Goal: Task Accomplishment & Management: Manage account settings

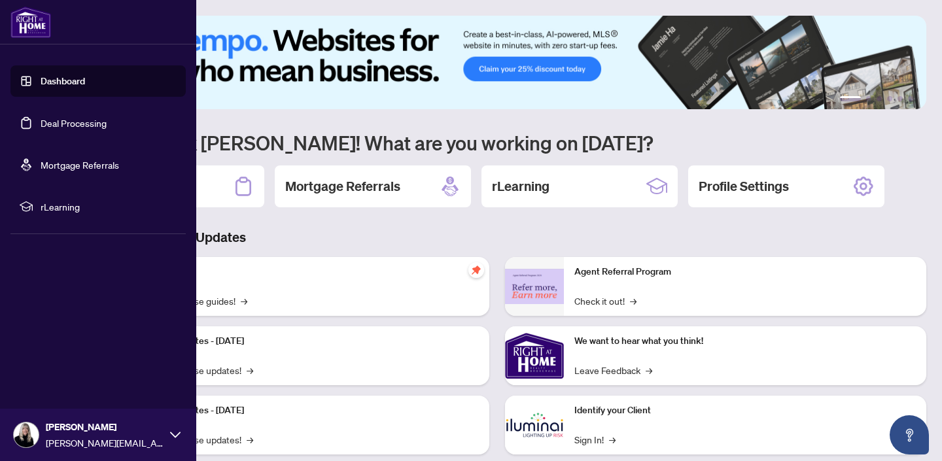
click at [72, 124] on link "Deal Processing" at bounding box center [74, 123] width 66 height 12
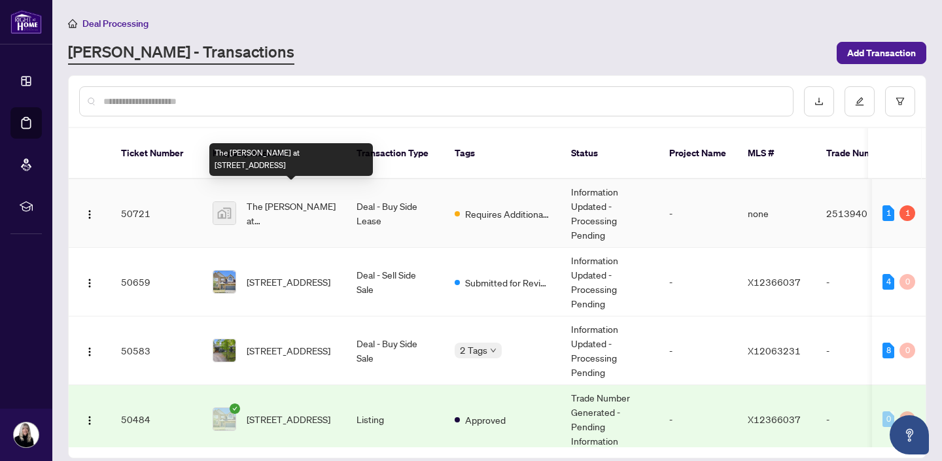
click at [280, 199] on span "The [PERSON_NAME] at [STREET_ADDRESS]" at bounding box center [291, 213] width 89 height 29
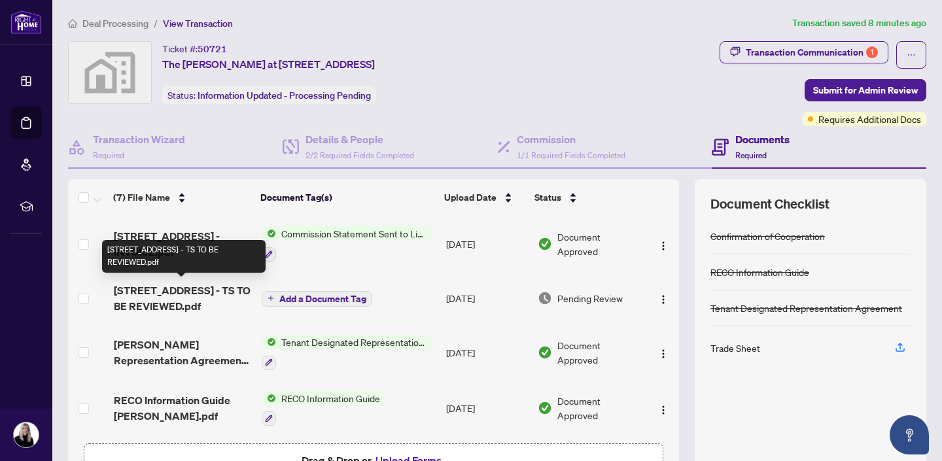
click at [154, 292] on span "[STREET_ADDRESS] - TS TO BE REVIEWED.pdf" at bounding box center [182, 298] width 137 height 31
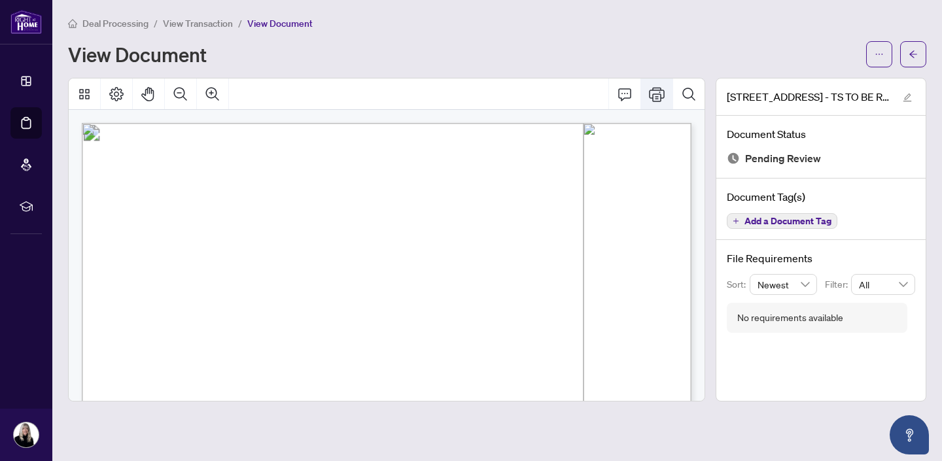
click at [659, 92] on icon "Print" at bounding box center [657, 94] width 16 height 16
click at [910, 57] on icon "arrow-left" at bounding box center [912, 54] width 9 height 9
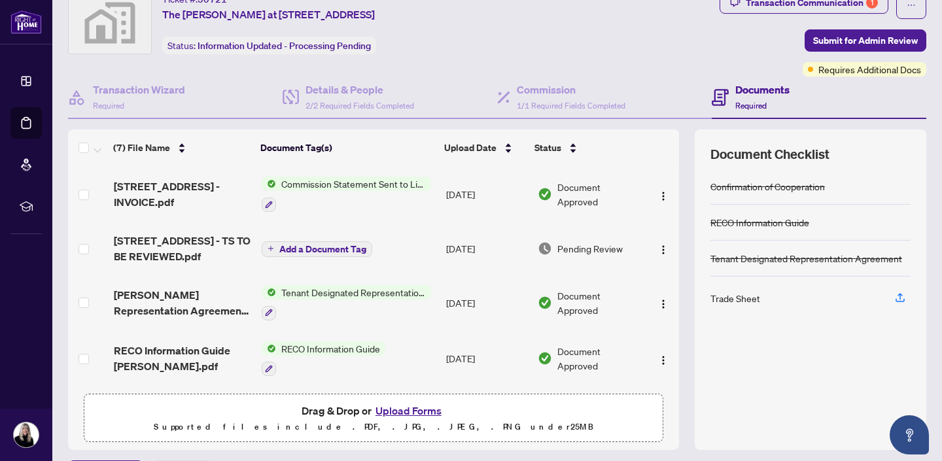
scroll to position [86, 0]
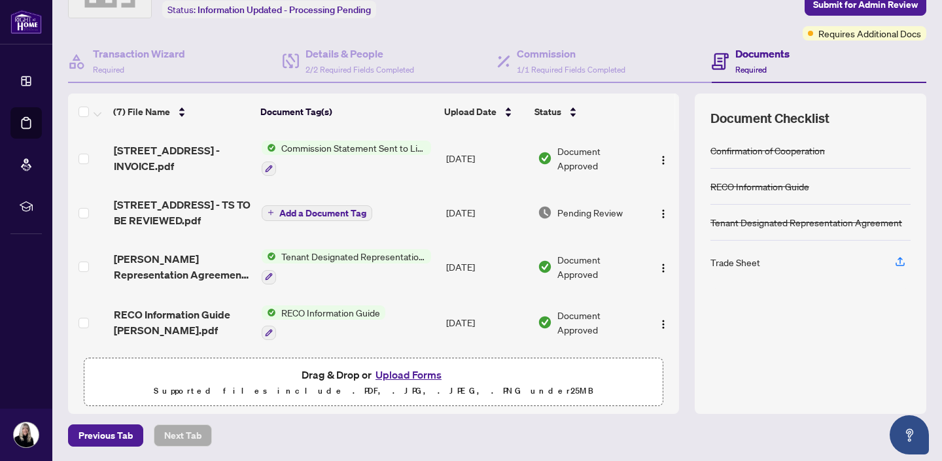
click at [404, 371] on button "Upload Forms" at bounding box center [409, 374] width 74 height 17
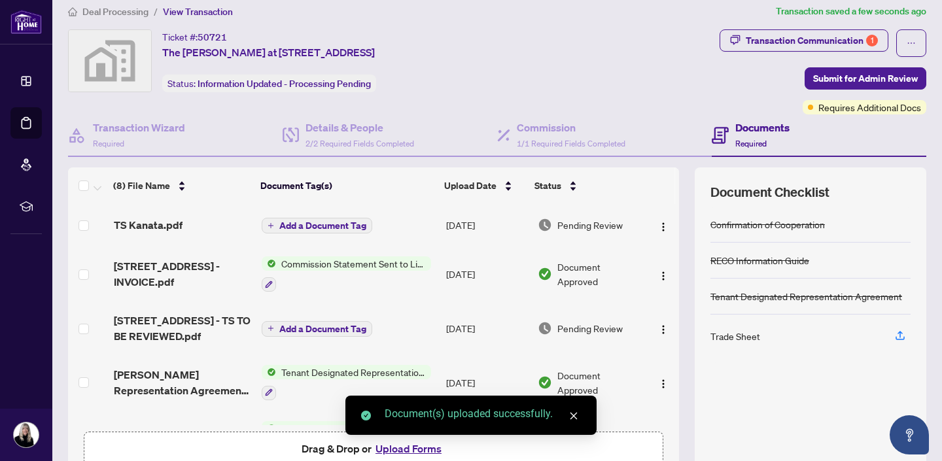
scroll to position [9, 0]
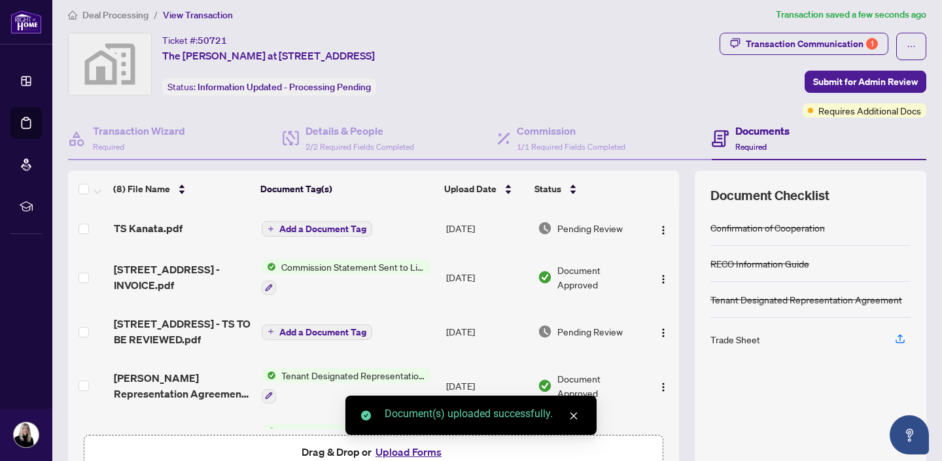
click at [315, 226] on span "Add a Document Tag" at bounding box center [322, 228] width 87 height 9
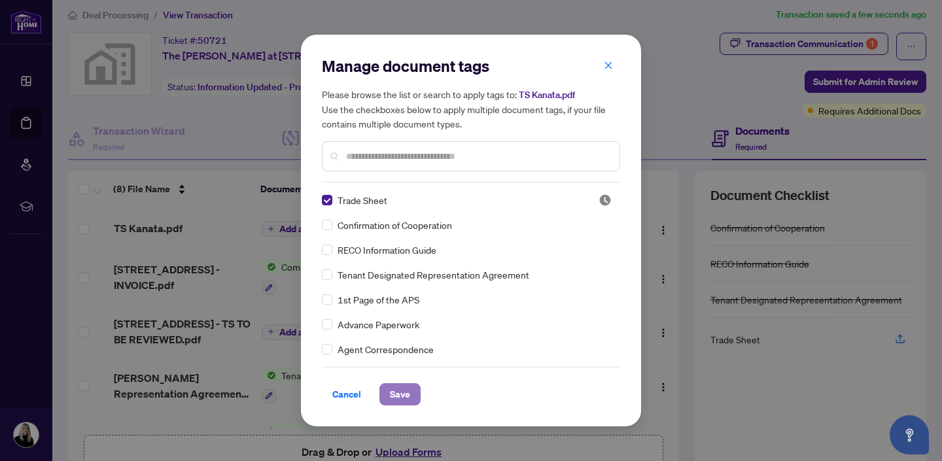
click at [398, 390] on span "Save" at bounding box center [400, 394] width 20 height 21
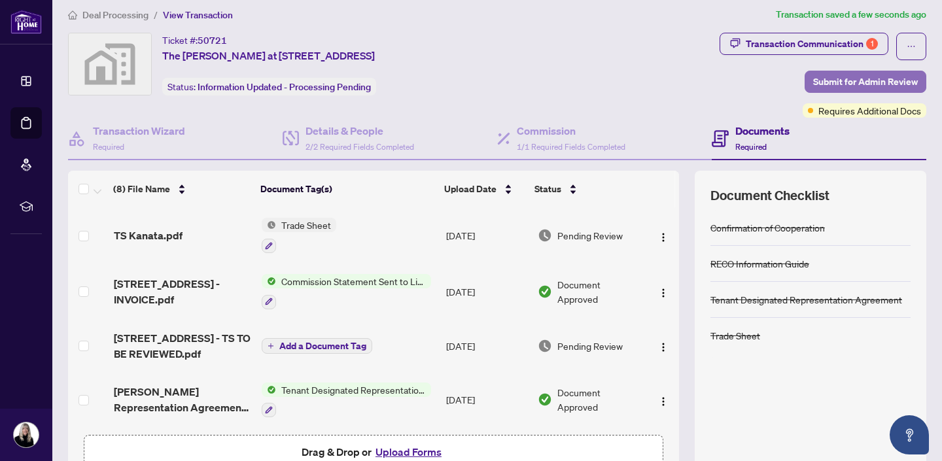
click at [846, 79] on span "Submit for Admin Review" at bounding box center [865, 81] width 105 height 21
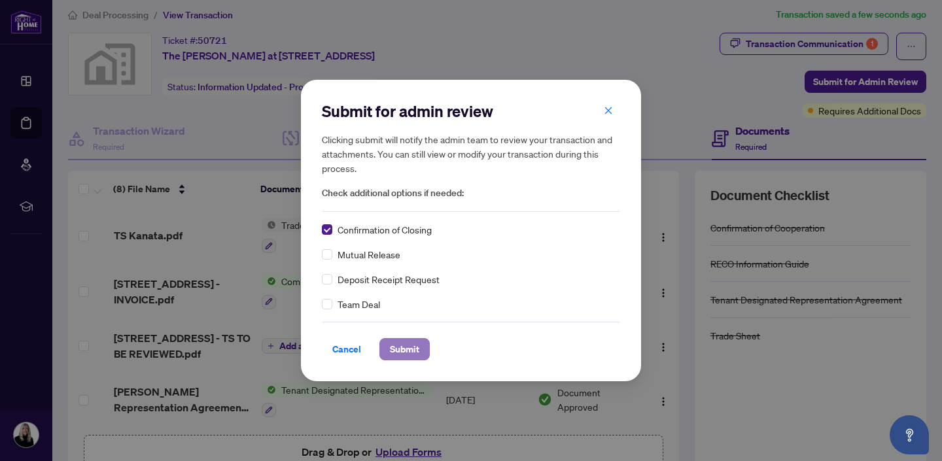
click at [401, 349] on span "Submit" at bounding box center [404, 349] width 29 height 21
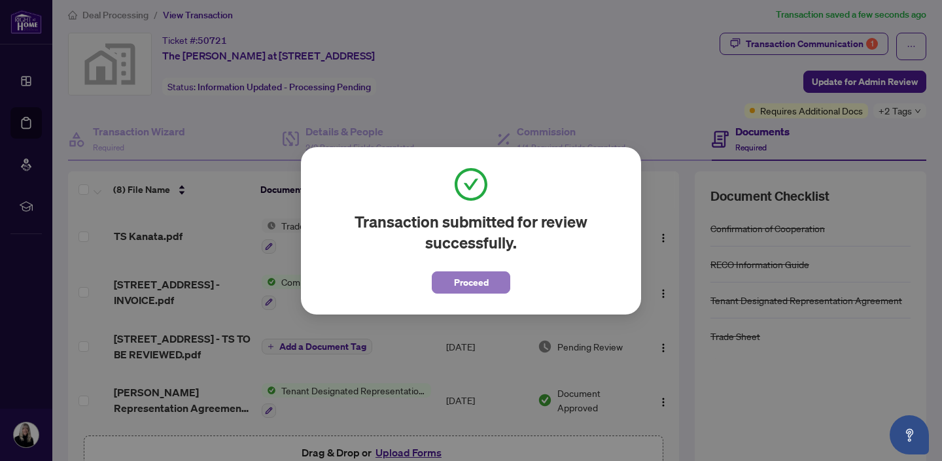
click at [462, 283] on span "Proceed" at bounding box center [471, 282] width 35 height 21
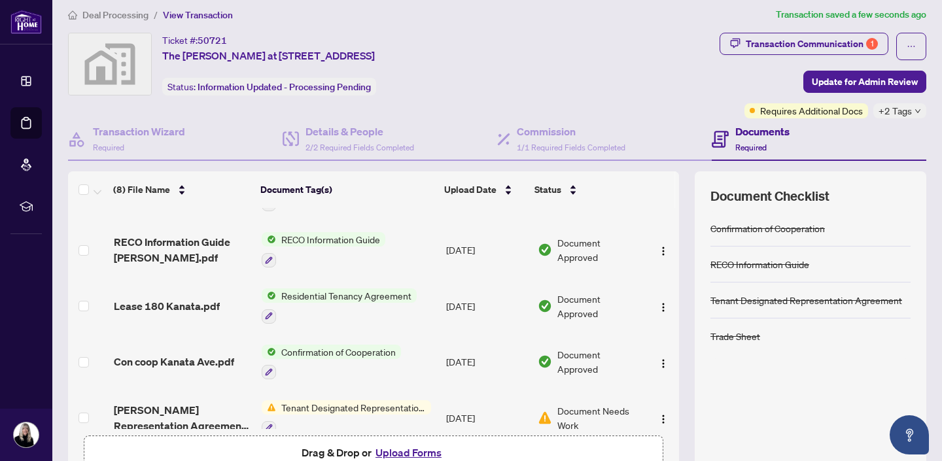
scroll to position [224, 0]
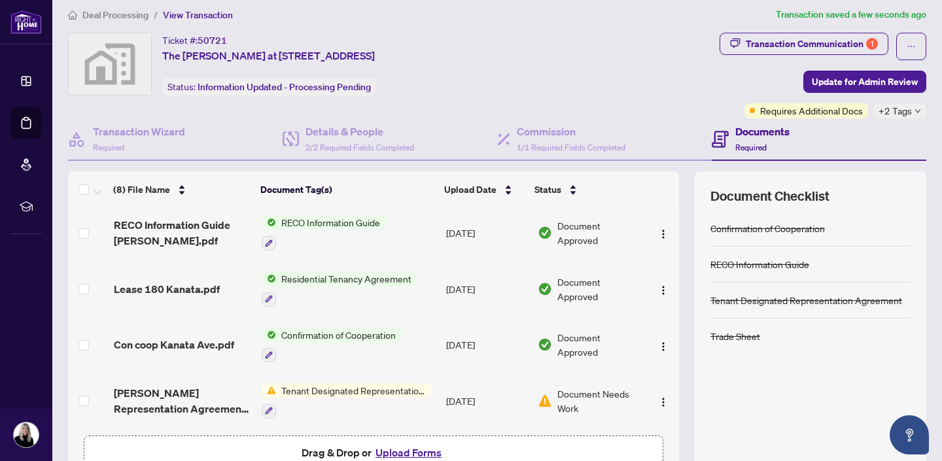
click at [349, 387] on span "Tenant Designated Representation Agreement" at bounding box center [353, 390] width 155 height 14
click at [592, 389] on span "Document Needs Work" at bounding box center [599, 401] width 84 height 29
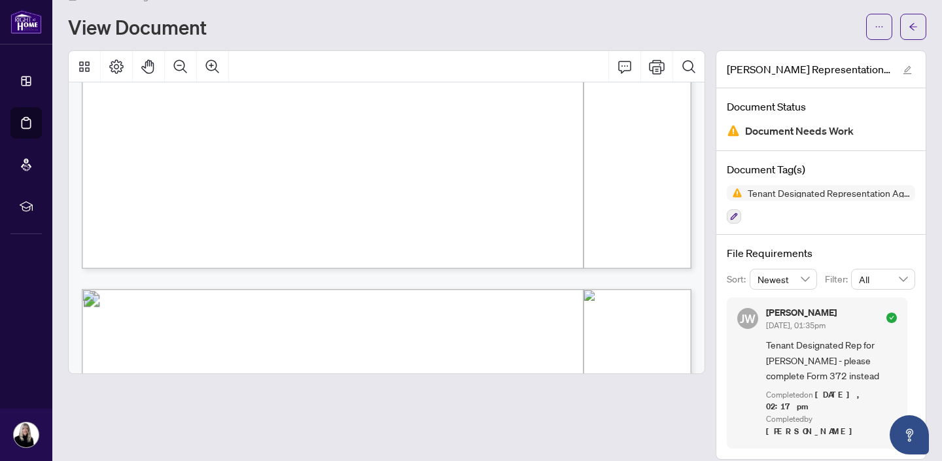
scroll to position [579, 0]
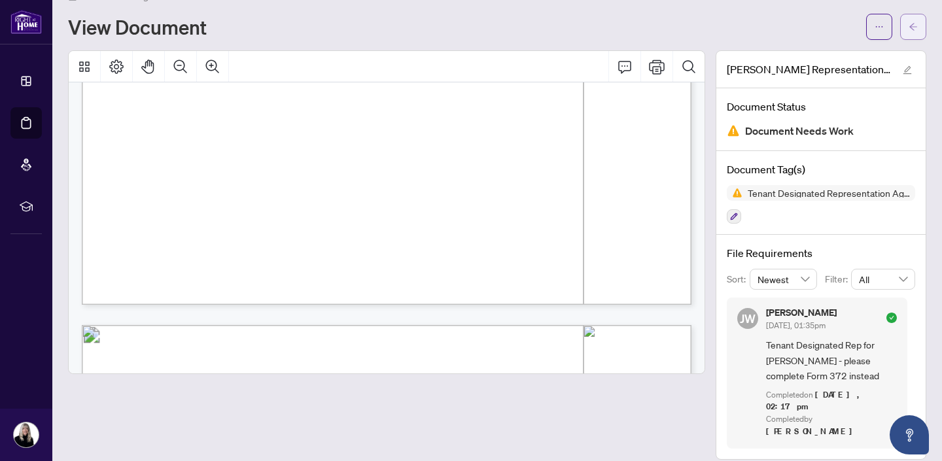
click at [918, 20] on button "button" at bounding box center [913, 27] width 26 height 26
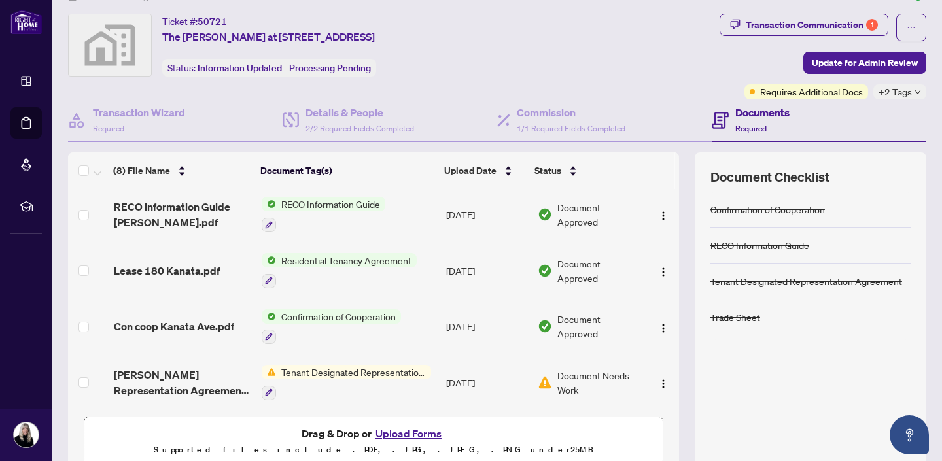
scroll to position [224, 0]
click at [658, 378] on img "button" at bounding box center [663, 383] width 10 height 10
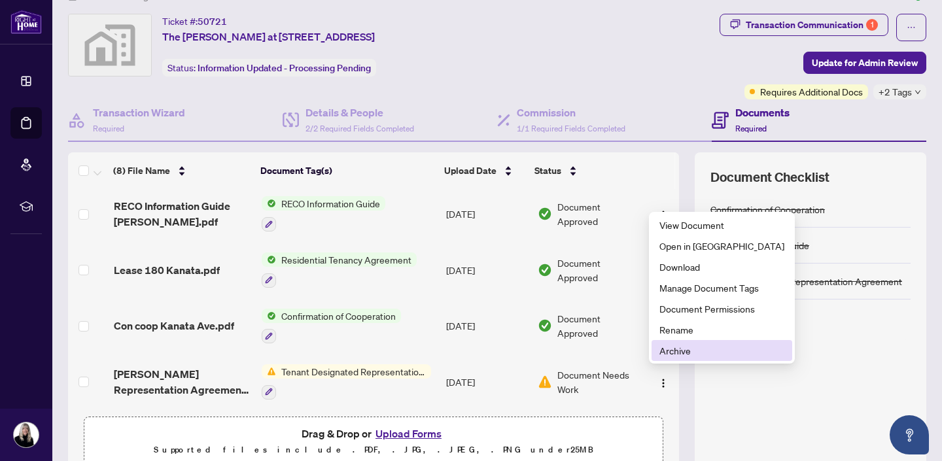
click at [668, 355] on span "Archive" at bounding box center [721, 350] width 125 height 14
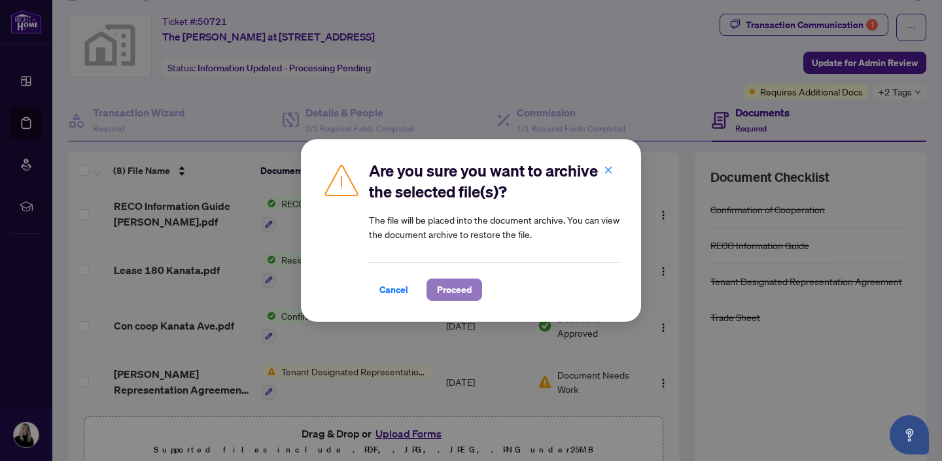
click at [449, 286] on span "Proceed" at bounding box center [454, 289] width 35 height 21
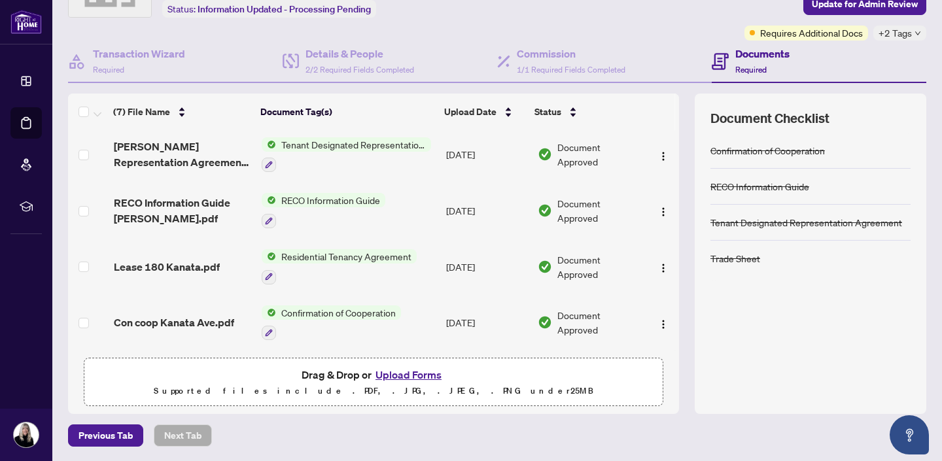
scroll to position [0, 0]
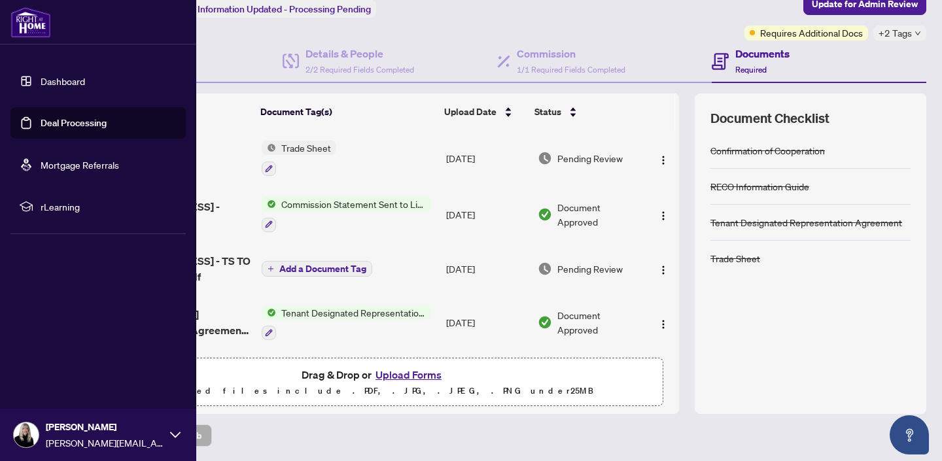
click at [65, 119] on link "Deal Processing" at bounding box center [74, 123] width 66 height 12
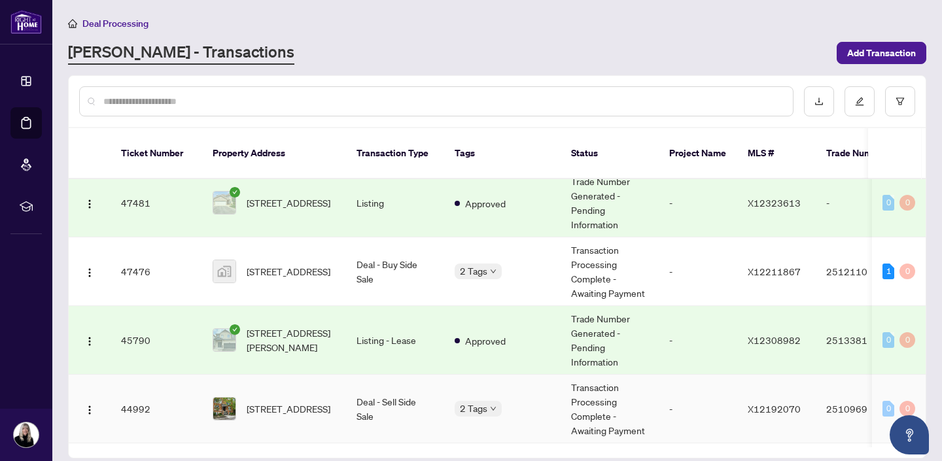
scroll to position [717, 0]
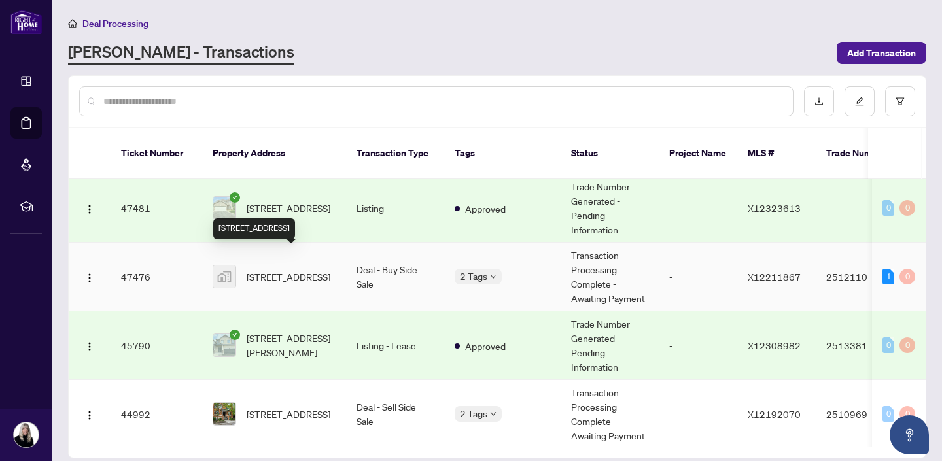
click at [286, 269] on span "[STREET_ADDRESS]" at bounding box center [289, 276] width 84 height 14
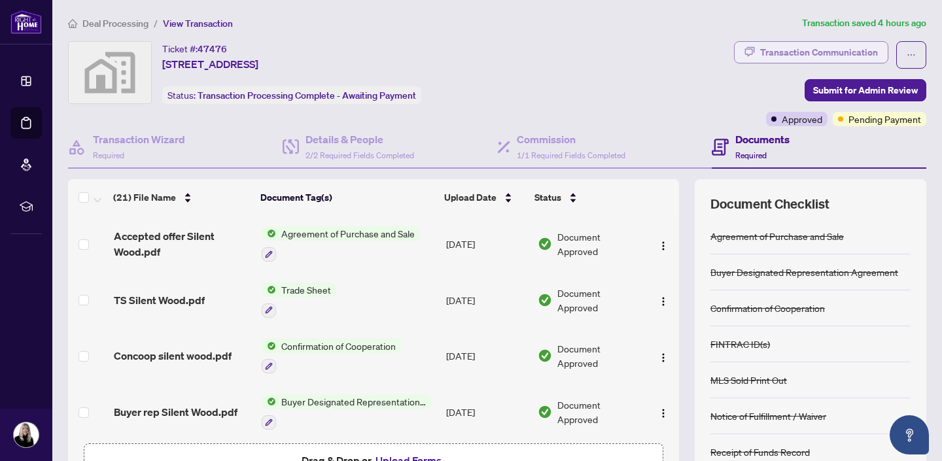
click at [814, 52] on div "Transaction Communication" at bounding box center [819, 52] width 118 height 21
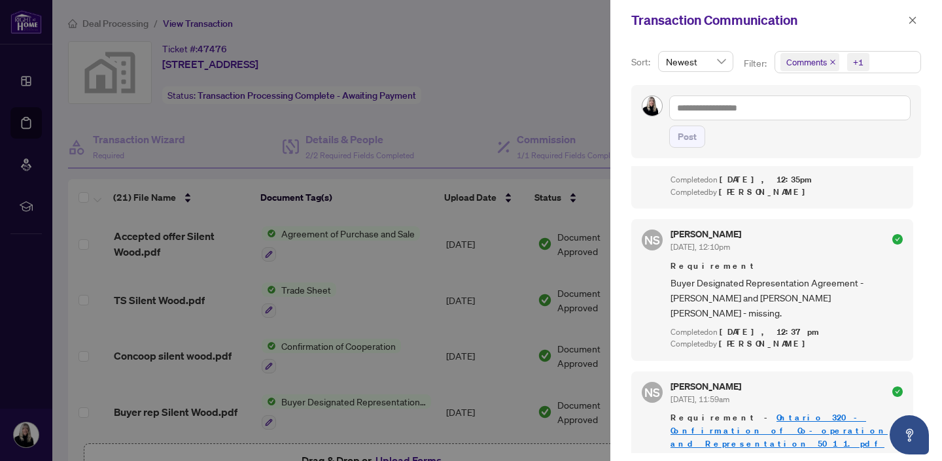
scroll to position [1071, 0]
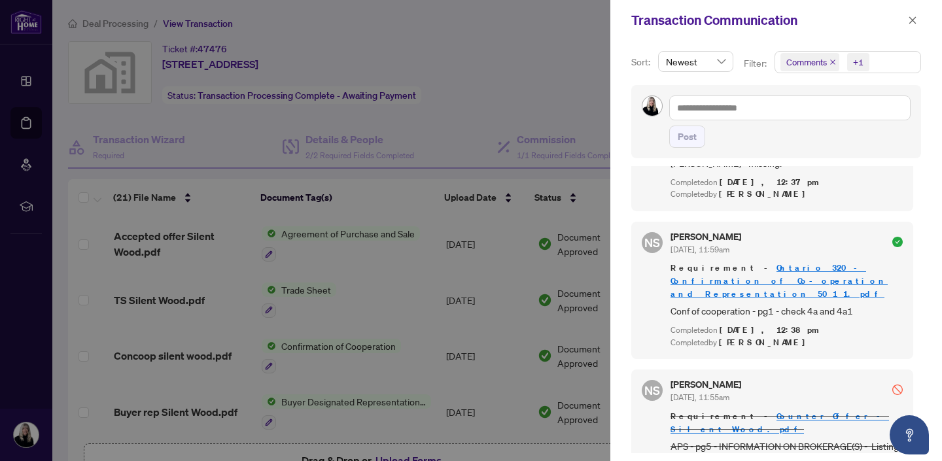
click at [475, 118] on div at bounding box center [471, 230] width 942 height 461
click at [392, 196] on div at bounding box center [471, 230] width 942 height 461
click at [913, 19] on icon "close" at bounding box center [912, 19] width 7 height 7
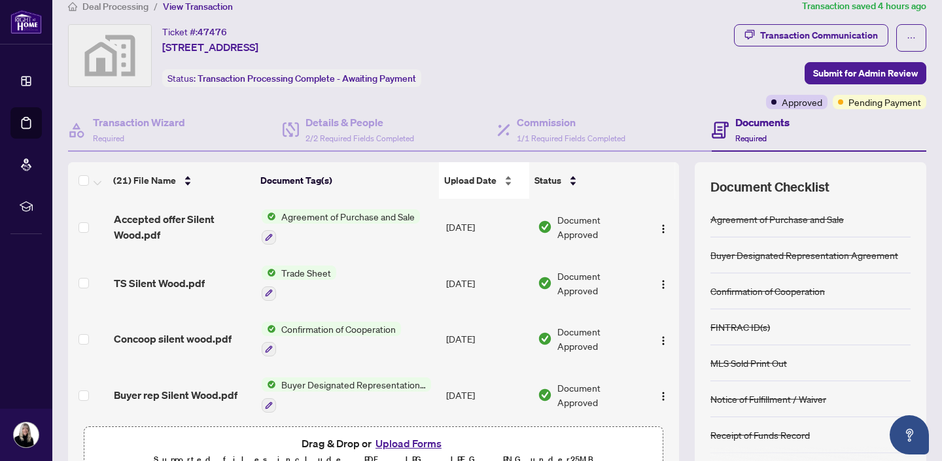
scroll to position [0, 0]
